Goal: Transaction & Acquisition: Purchase product/service

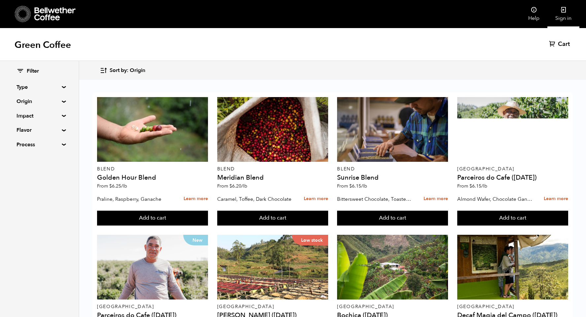
click at [562, 15] on link "Sign in" at bounding box center [563, 14] width 32 height 28
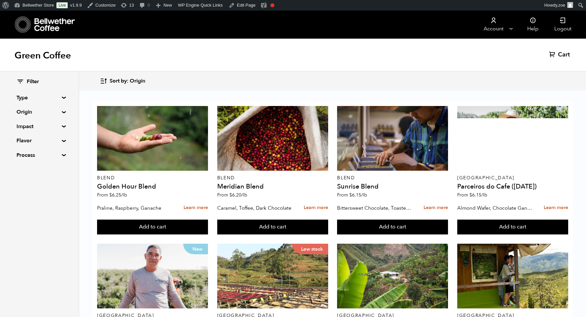
click at [62, 125] on summary "Impact" at bounding box center [39, 126] width 46 height 8
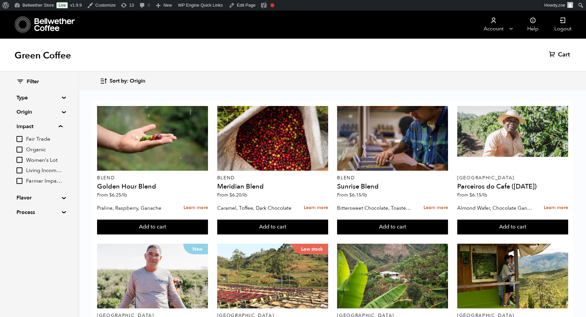
click at [17, 147] on input "Organic" at bounding box center [19, 150] width 6 height 6
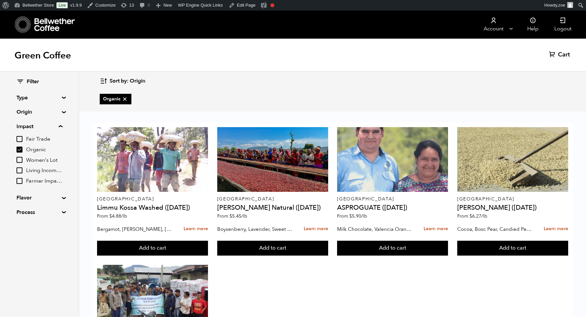
click at [125, 99] on icon at bounding box center [124, 99] width 7 height 7
checkbox input "false"
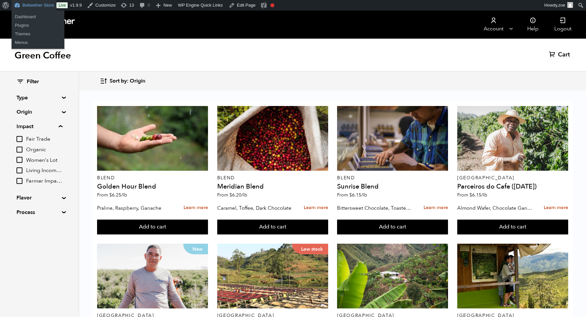
click at [32, 5] on link "Bellwether Store" at bounding box center [34, 5] width 45 height 11
